Goal: Task Accomplishment & Management: Complete application form

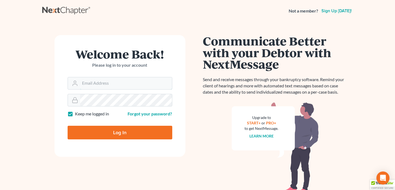
type input "[PERSON_NAME][EMAIL_ADDRESS][DOMAIN_NAME]"
click at [105, 131] on input "Log In" at bounding box center [120, 133] width 105 height 14
type input "Thinking..."
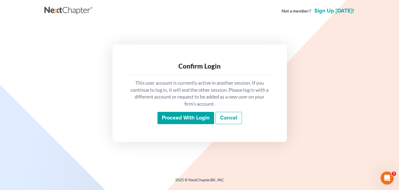
click at [191, 120] on input "Proceed with login" at bounding box center [185, 118] width 57 height 13
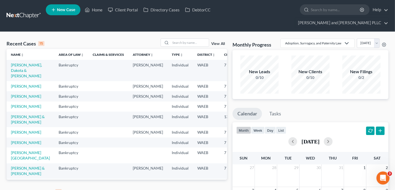
click at [62, 6] on link "New Case" at bounding box center [63, 9] width 35 height 11
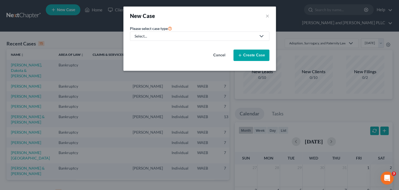
drag, startPoint x: 260, startPoint y: 35, endPoint x: 257, endPoint y: 35, distance: 3.0
click at [260, 35] on icon at bounding box center [261, 36] width 7 height 7
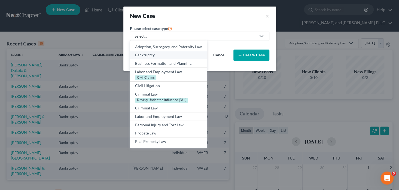
click at [154, 55] on div "Bankruptcy" at bounding box center [168, 54] width 67 height 5
select select "86"
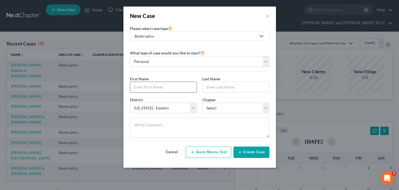
click at [149, 87] on input "text" at bounding box center [163, 87] width 66 height 10
type input "[PERSON_NAME]"
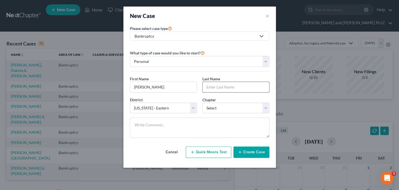
click at [247, 88] on input "text" at bounding box center [236, 87] width 66 height 10
type input "[PERSON_NAME]"
click at [267, 109] on select "Select 7 11 12 13" at bounding box center [235, 108] width 67 height 11
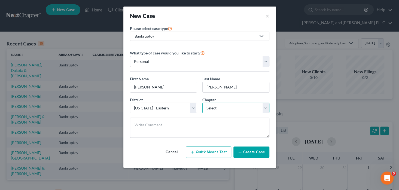
select select "0"
click at [202, 103] on select "Select 7 11 12 13" at bounding box center [235, 108] width 67 height 11
click at [262, 151] on button "Create Case" at bounding box center [251, 151] width 36 height 11
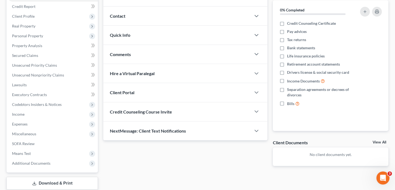
scroll to position [82, 0]
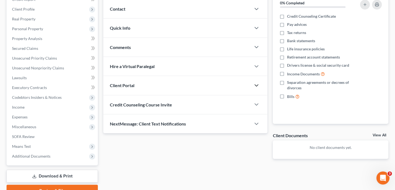
click at [257, 82] on icon "button" at bounding box center [256, 85] width 7 height 7
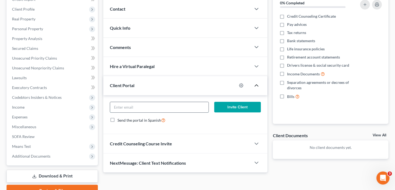
click at [153, 102] on input "email" at bounding box center [159, 107] width 98 height 10
paste input "[EMAIL_ADDRESS][DOMAIN_NAME]"
type input "[EMAIL_ADDRESS][DOMAIN_NAME]"
click at [236, 102] on button "Invite Client" at bounding box center [237, 107] width 47 height 11
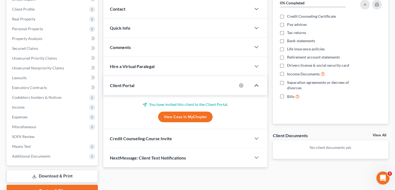
click at [252, 133] on div at bounding box center [259, 138] width 16 height 11
click at [256, 135] on icon "button" at bounding box center [256, 138] width 7 height 7
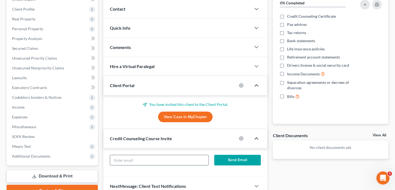
paste input "[EMAIL_ADDRESS][DOMAIN_NAME]"
type input "[EMAIL_ADDRESS][DOMAIN_NAME]"
click at [241, 155] on button "Send Email" at bounding box center [237, 160] width 47 height 11
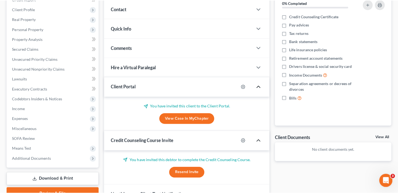
scroll to position [0, 0]
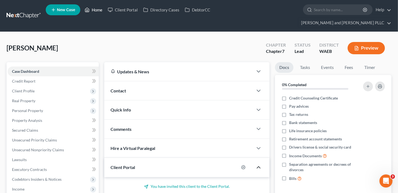
click at [99, 10] on link "Home" at bounding box center [93, 10] width 23 height 10
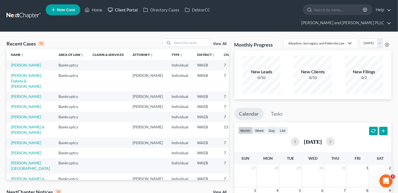
click at [126, 10] on link "Client Portal" at bounding box center [122, 10] width 35 height 10
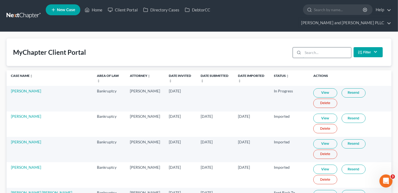
click at [316, 47] on input "search" at bounding box center [327, 52] width 48 height 10
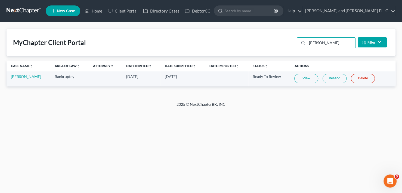
type input "[PERSON_NAME]"
click at [313, 79] on link "View" at bounding box center [307, 78] width 24 height 9
click at [97, 11] on link "Home" at bounding box center [93, 11] width 23 height 10
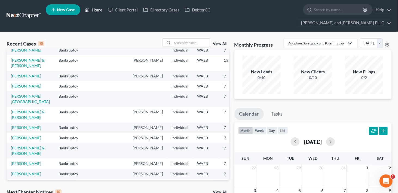
scroll to position [82, 0]
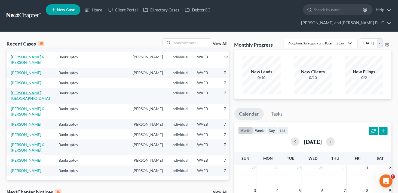
click at [13, 100] on link "[PERSON_NAME][GEOGRAPHIC_DATA]" at bounding box center [30, 95] width 39 height 10
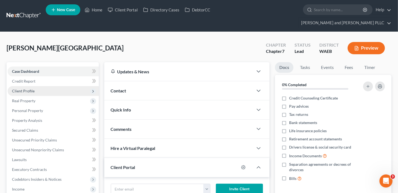
click at [37, 86] on span "Client Profile" at bounding box center [53, 91] width 91 height 10
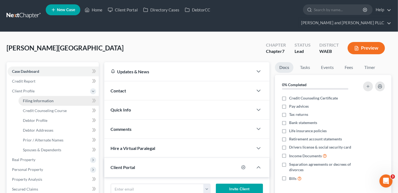
click at [39, 96] on link "Filing Information" at bounding box center [59, 101] width 80 height 10
select select "1"
select select "0"
select select "86"
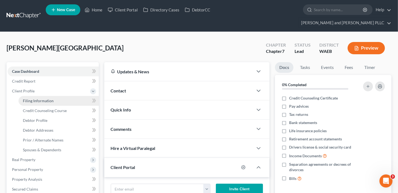
select select "50"
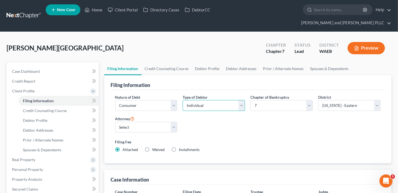
click at [241, 100] on select "Select Individual Joint" at bounding box center [214, 105] width 62 height 11
select select "1"
click at [183, 100] on select "Select Individual Joint" at bounding box center [214, 105] width 62 height 11
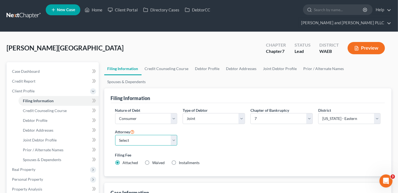
click at [174, 135] on select "Select [PERSON_NAME] - WAEB [PERSON_NAME] - WAEB" at bounding box center [146, 140] width 62 height 11
select select "1"
click at [115, 135] on select "Select [PERSON_NAME] - WAEB [PERSON_NAME] - WAEB" at bounding box center [146, 140] width 62 height 11
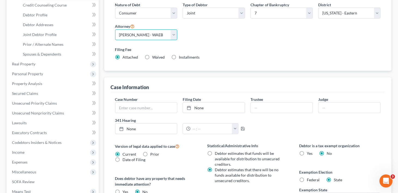
scroll to position [163, 0]
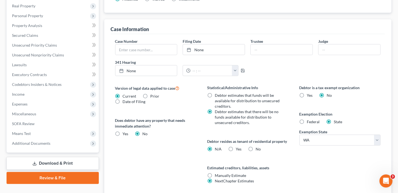
click at [256, 146] on label "No" at bounding box center [258, 148] width 5 height 5
click at [258, 146] on input "No" at bounding box center [260, 148] width 4 height 4
radio input "true"
radio input "false"
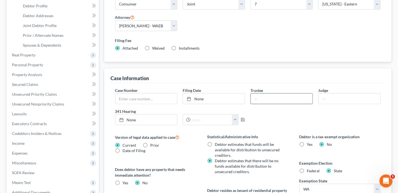
scroll to position [54, 0]
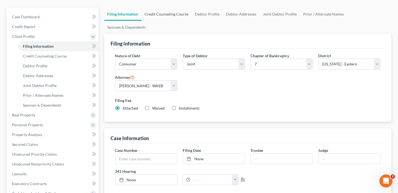
click at [169, 8] on link "Credit Counseling Course" at bounding box center [167, 14] width 50 height 13
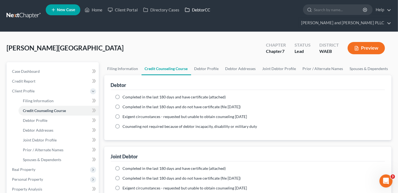
click at [199, 15] on link "DebtorCC" at bounding box center [197, 10] width 31 height 10
